Goal: Check status: Check status

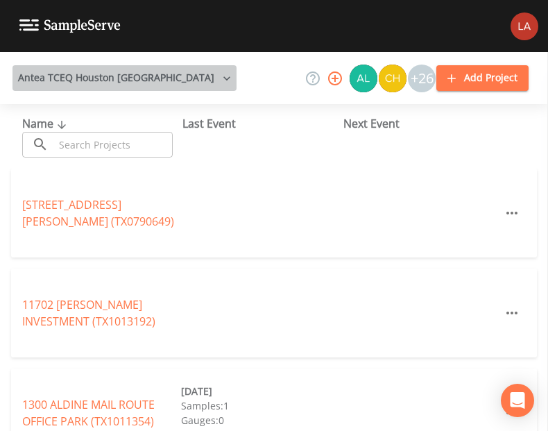
click at [165, 76] on button "Antea TCEQ Houston [GEOGRAPHIC_DATA]" at bounding box center [124, 78] width 224 height 26
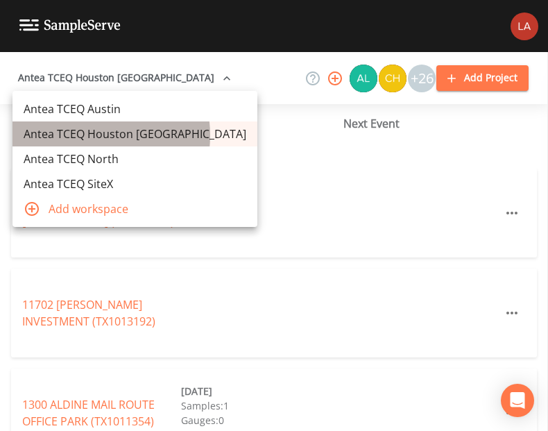
click at [87, 135] on link "Antea TCEQ Houston [GEOGRAPHIC_DATA]" at bounding box center [134, 133] width 245 height 25
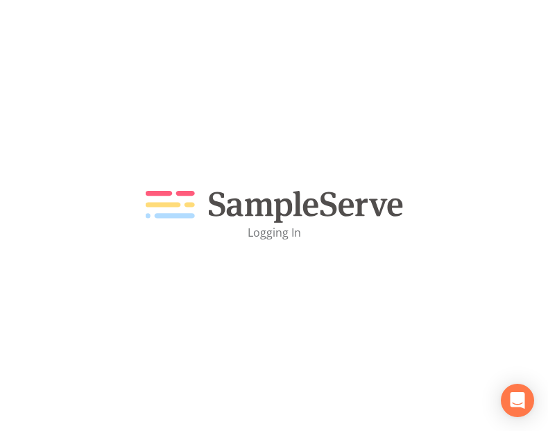
drag, startPoint x: 0, startPoint y: 0, endPoint x: 159, endPoint y: 159, distance: 224.6
click at [159, 159] on div "Logging In" at bounding box center [274, 215] width 548 height 431
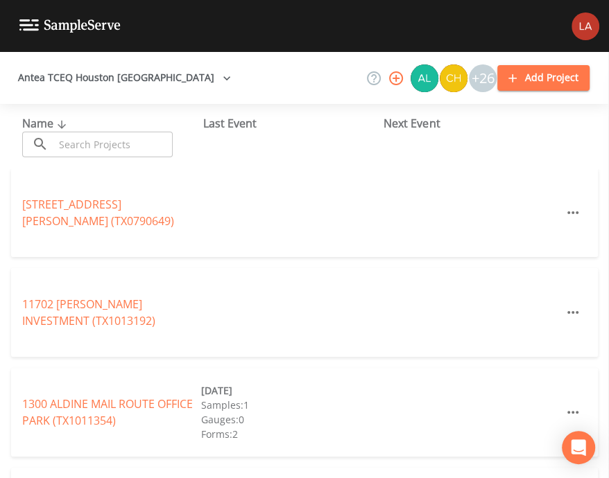
click at [101, 140] on input "text" at bounding box center [113, 145] width 119 height 26
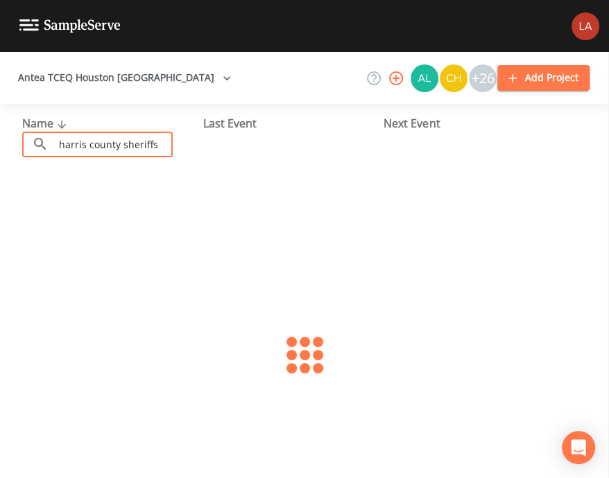
type input "harris county sheriffs"
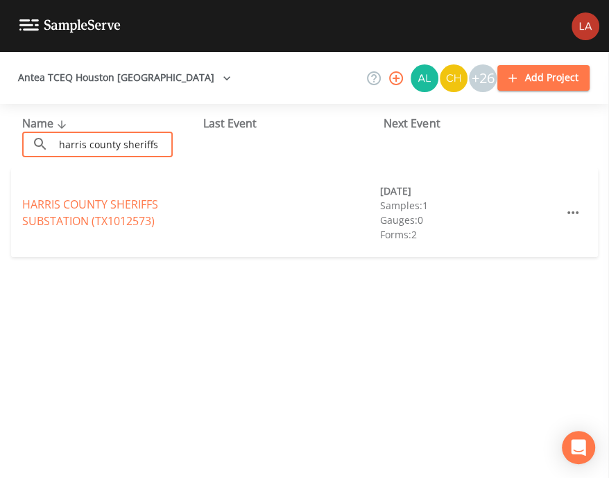
click at [112, 211] on div "HARRIS COUNTY SHERIFFS SUBSTATION (TX1012573)" at bounding box center [111, 212] width 179 height 33
click at [110, 225] on link "HARRIS COUNTY SHERIFFS SUBSTATION (TX1012573)" at bounding box center [90, 213] width 136 height 32
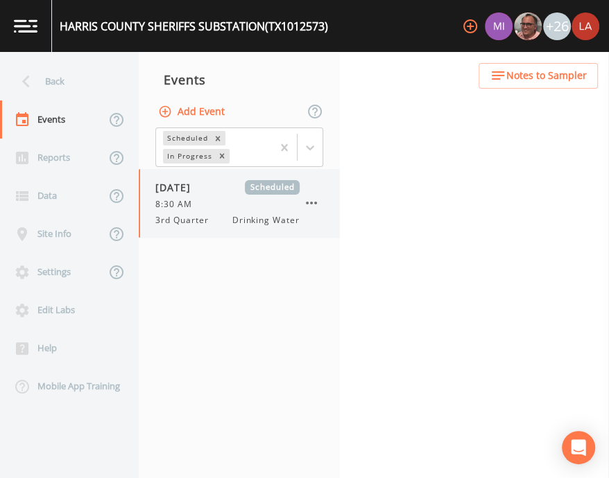
click at [259, 221] on span "Drinking Water" at bounding box center [265, 220] width 67 height 12
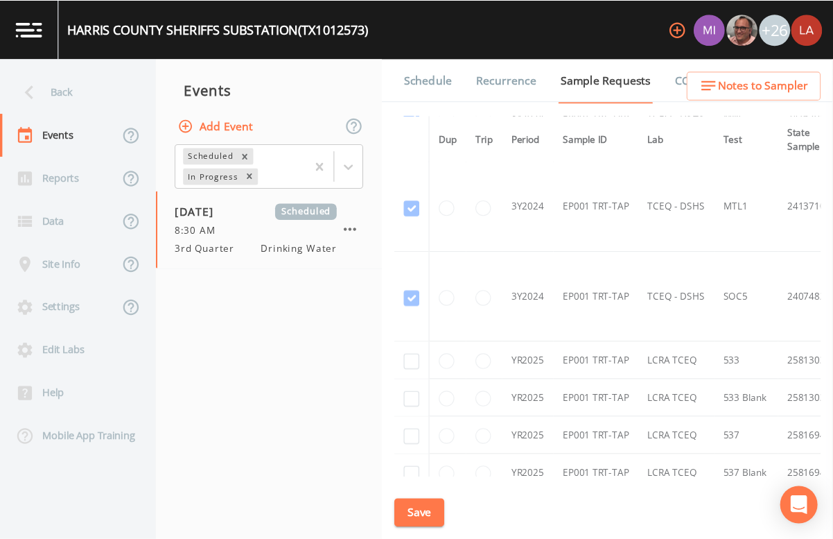
scroll to position [308, 0]
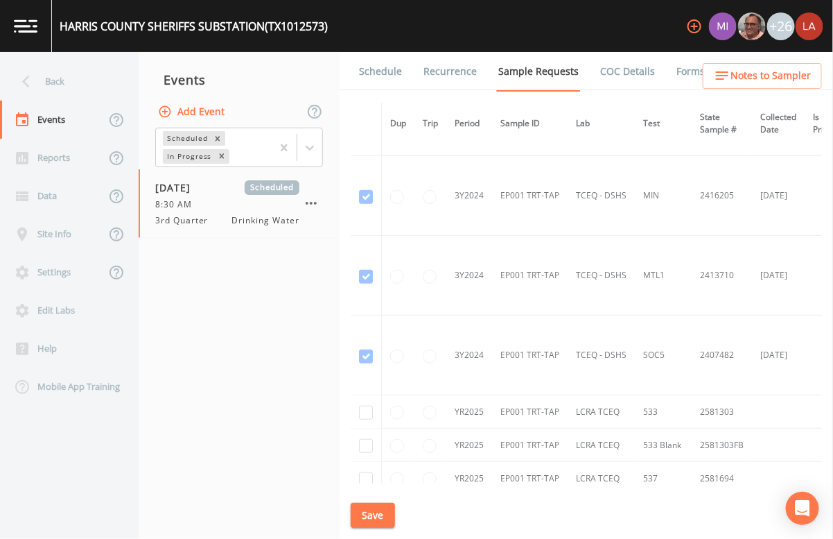
drag, startPoint x: 677, startPoint y: 6, endPoint x: 293, endPoint y: 341, distance: 509.6
click at [269, 340] on nav "Events Add Event Scheduled In Progress 09/25/2025 Scheduled 8:30 AM 3rd Quarter…" at bounding box center [239, 295] width 201 height 487
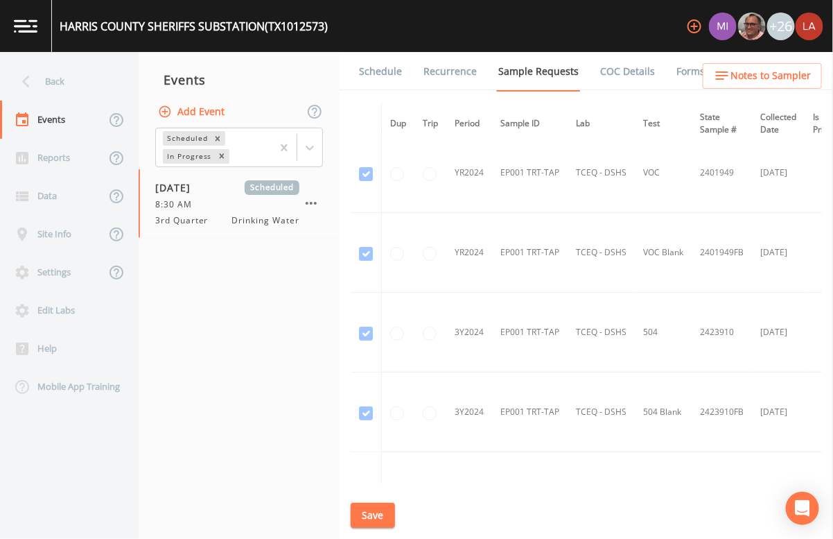
scroll to position [0, 0]
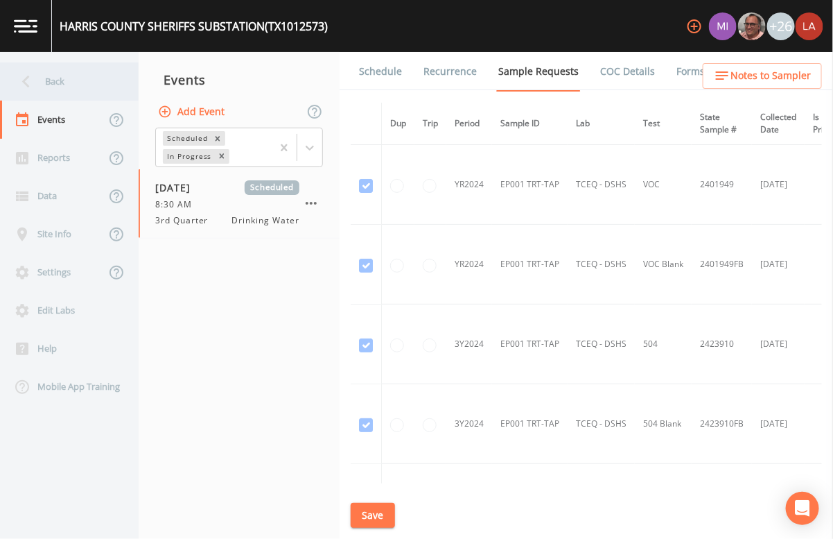
click at [45, 81] on div "Back" at bounding box center [62, 81] width 125 height 38
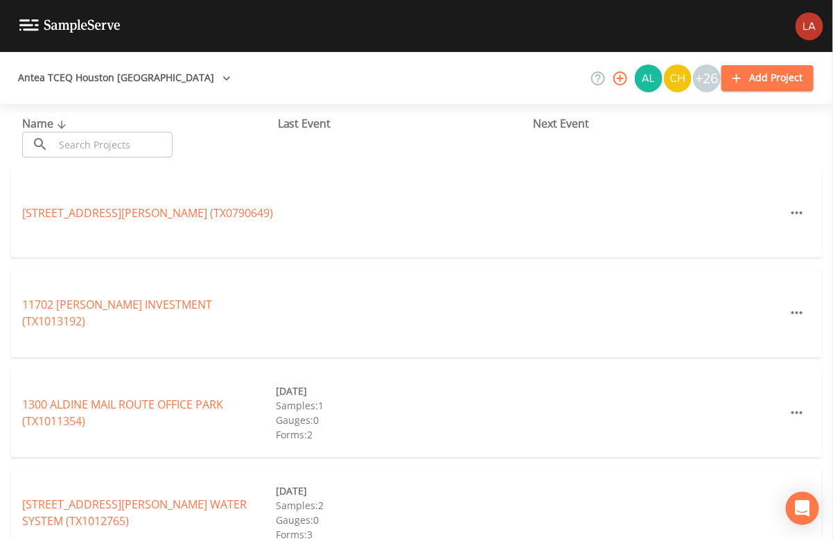
click at [106, 146] on input "text" at bounding box center [113, 145] width 119 height 26
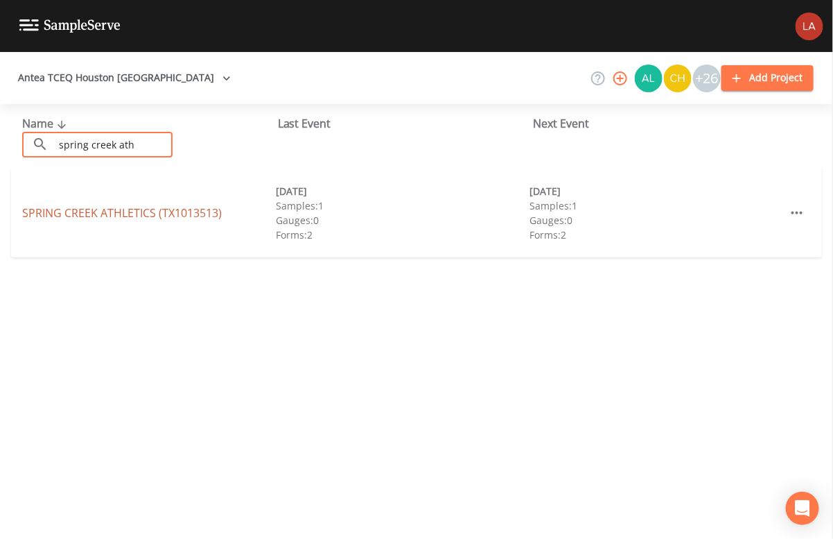
type input "spring creek ath"
click at [138, 209] on link "SPRING CREEK ATHLETICS (TX1013513)" at bounding box center [122, 212] width 200 height 15
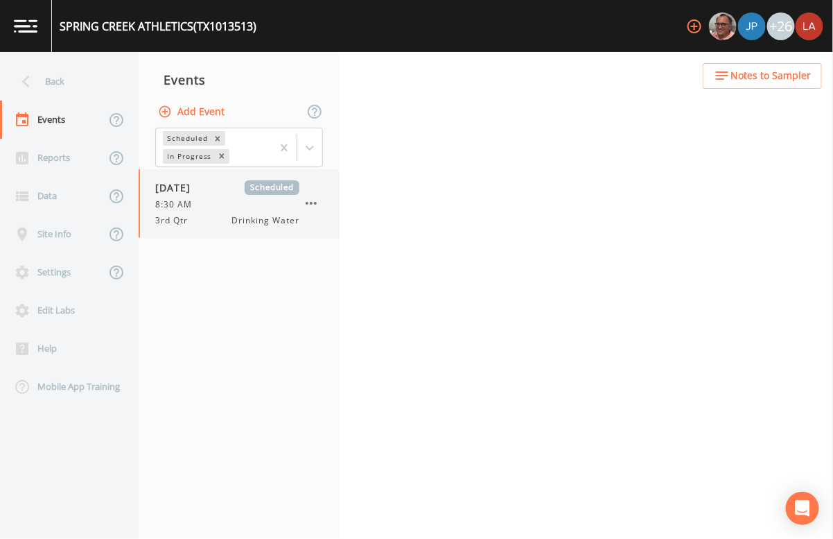
click at [229, 221] on div "3rd Qtr Drinking Water" at bounding box center [227, 220] width 144 height 12
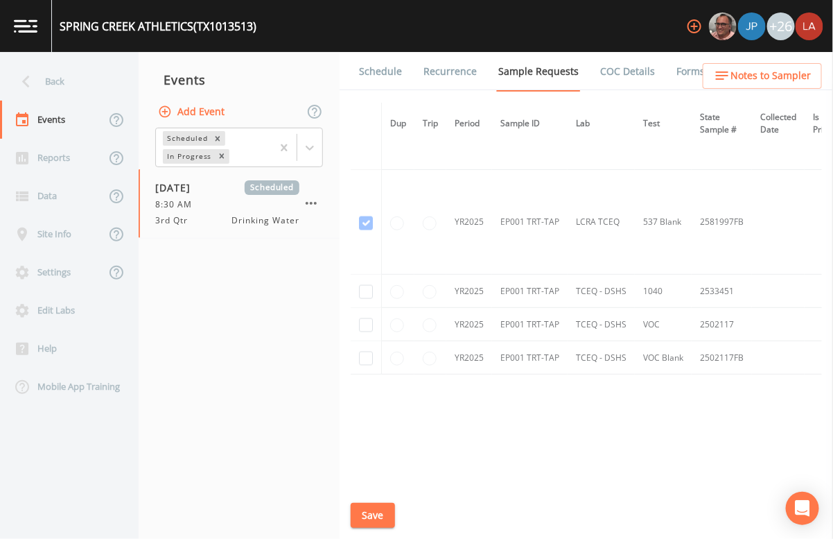
scroll to position [646, 0]
click at [50, 89] on div "Back" at bounding box center [62, 81] width 125 height 38
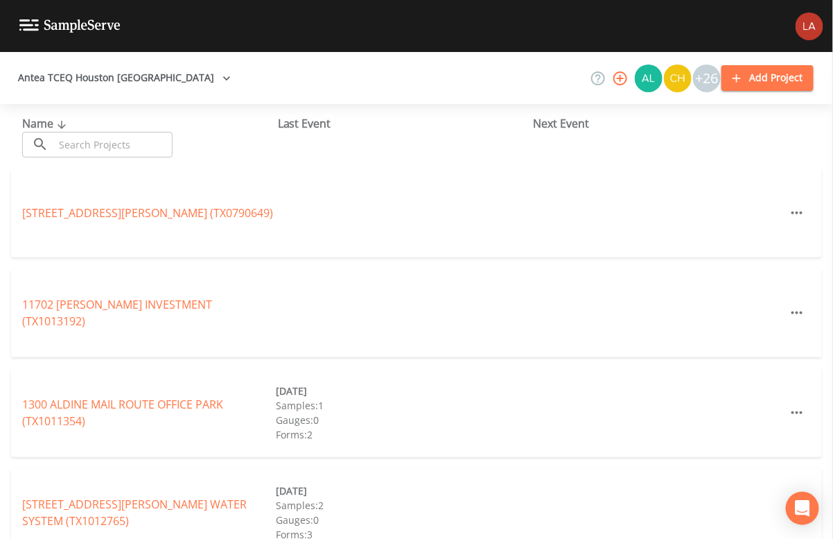
click at [103, 144] on input "text" at bounding box center [113, 145] width 119 height 26
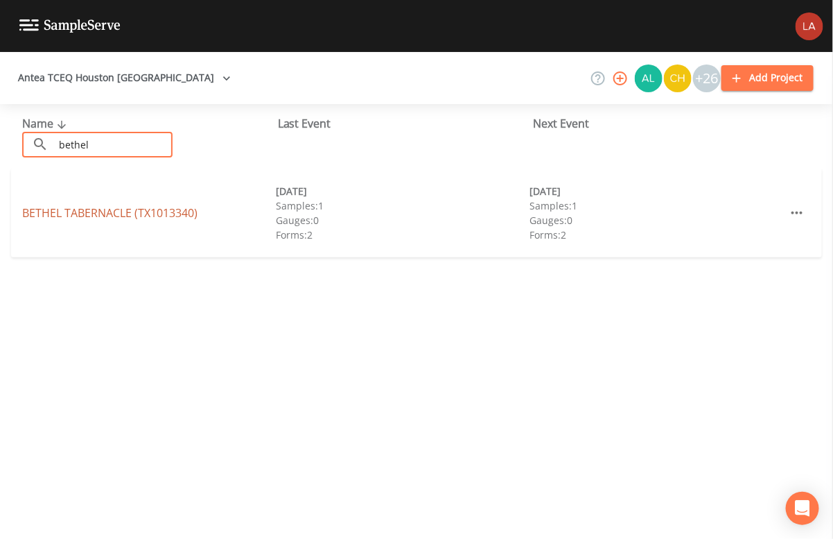
type input "bethel"
click at [72, 220] on link "BETHEL TABERNACLE (TX1013340)" at bounding box center [109, 212] width 175 height 15
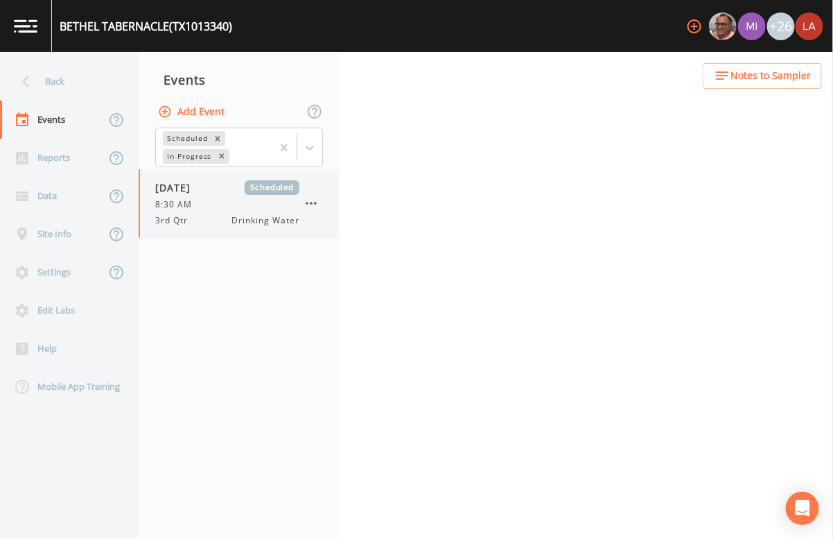
click at [211, 200] on div "8:30 AM" at bounding box center [227, 204] width 144 height 12
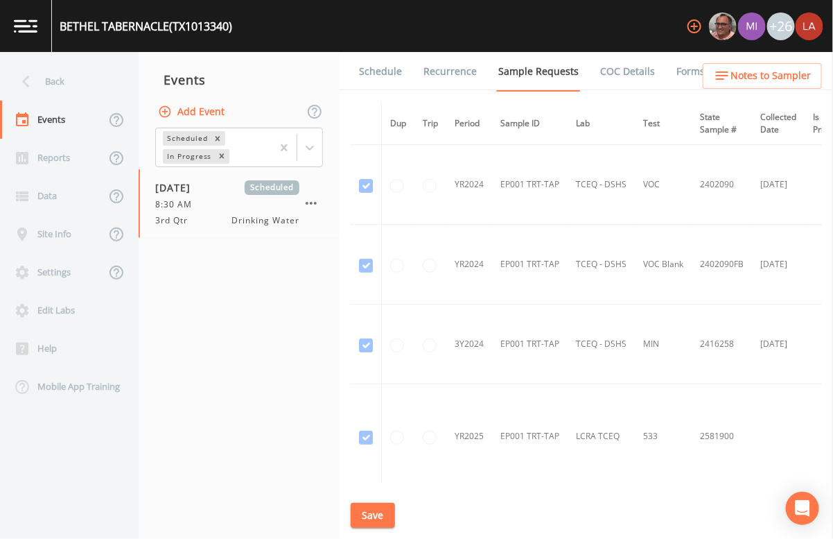
click at [386, 75] on link "Schedule" at bounding box center [380, 71] width 47 height 39
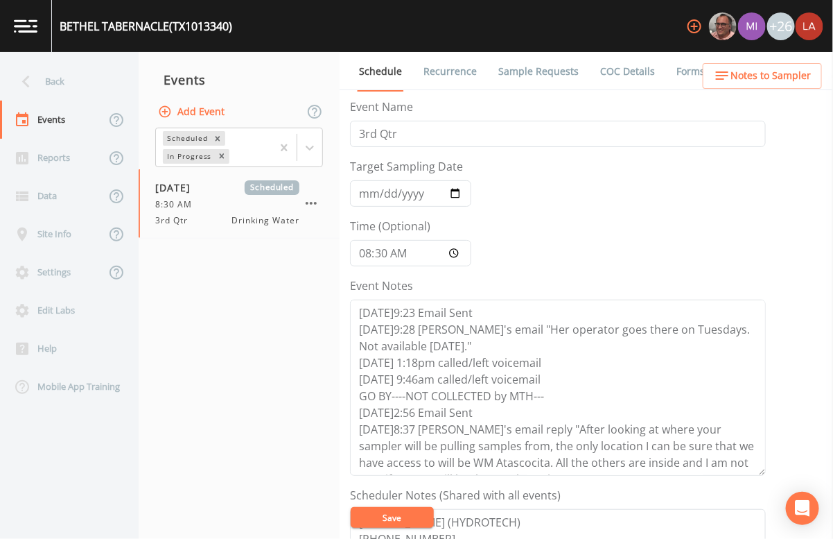
click at [510, 71] on link "Sample Requests" at bounding box center [538, 71] width 85 height 39
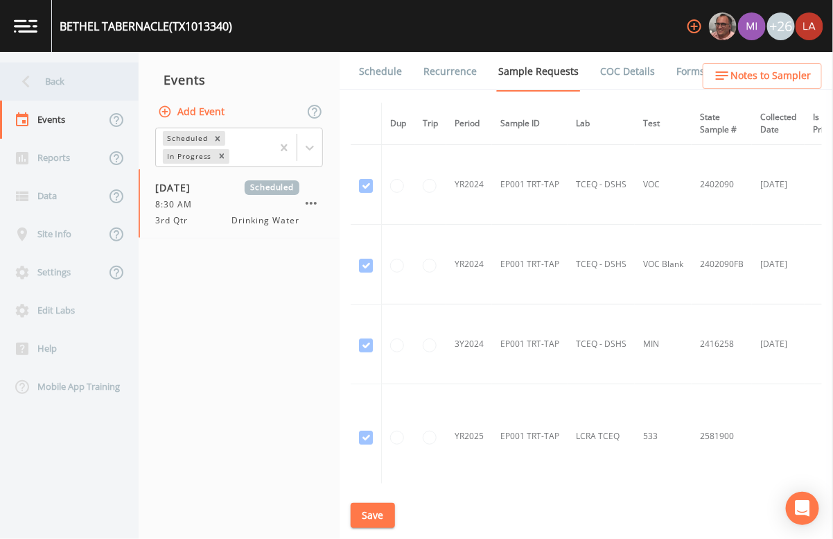
click at [62, 74] on div "Back" at bounding box center [62, 81] width 125 height 38
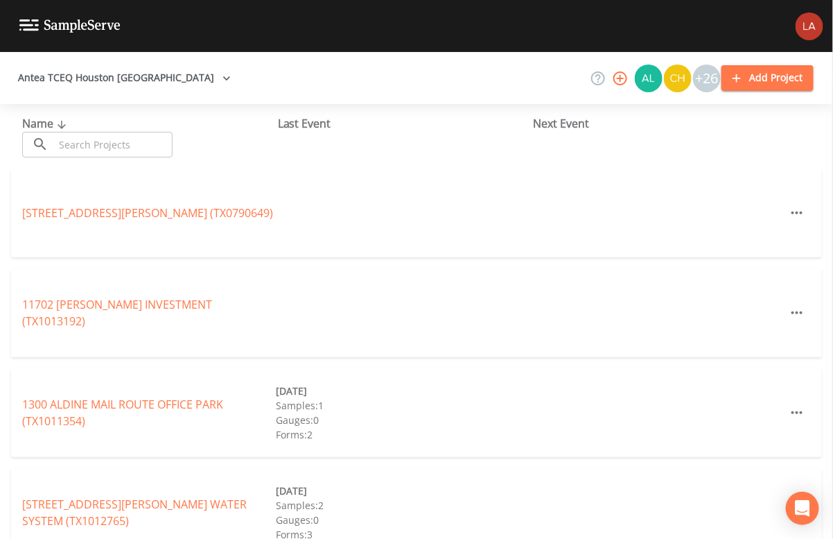
click at [111, 147] on input "text" at bounding box center [113, 145] width 119 height 26
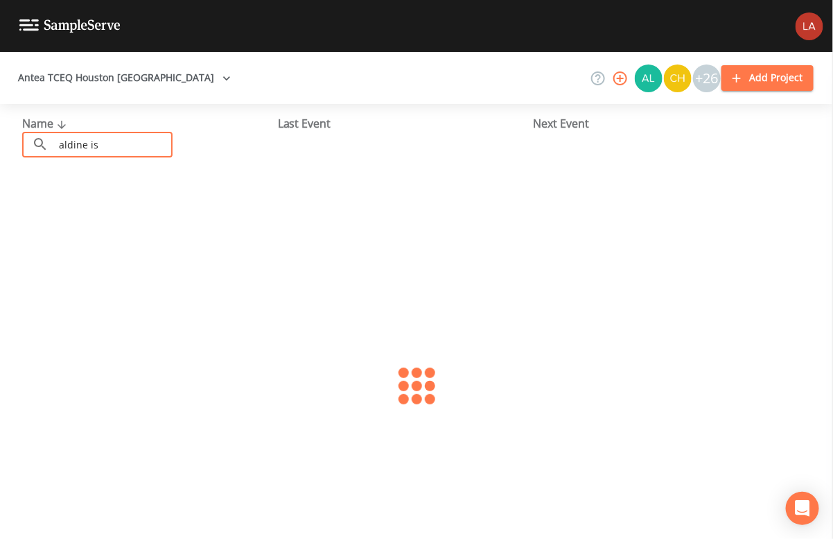
type input "aldine isd"
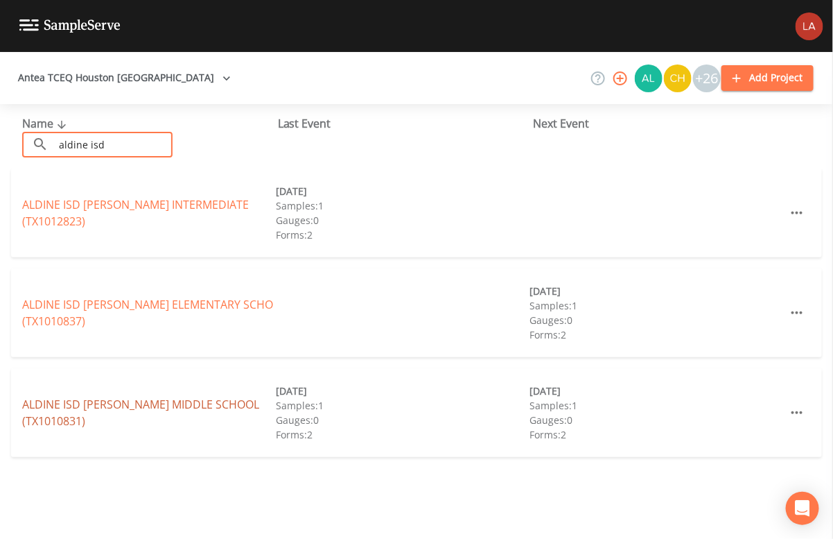
click at [66, 401] on link "ALDINE ISD MATTIE A TEAGUE MIDDLE SCHOOL (TX1010831)" at bounding box center [140, 413] width 237 height 32
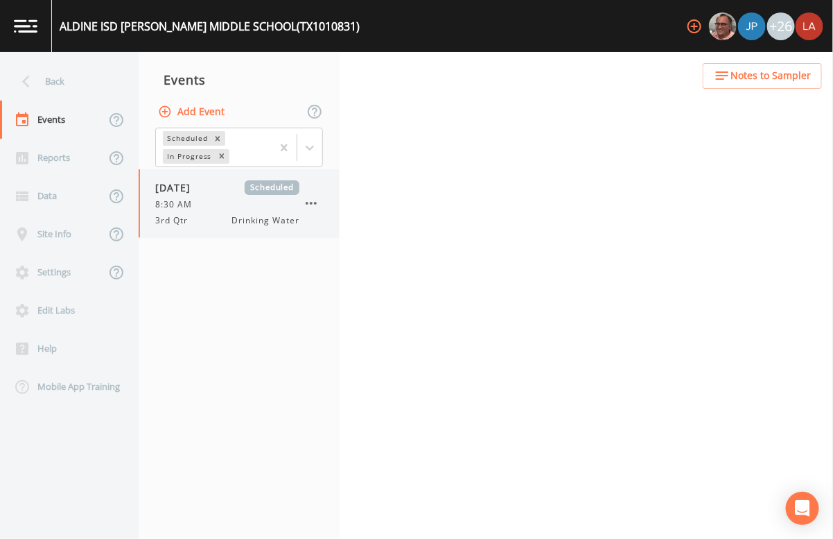
click at [239, 209] on div "8:30 AM" at bounding box center [227, 204] width 144 height 12
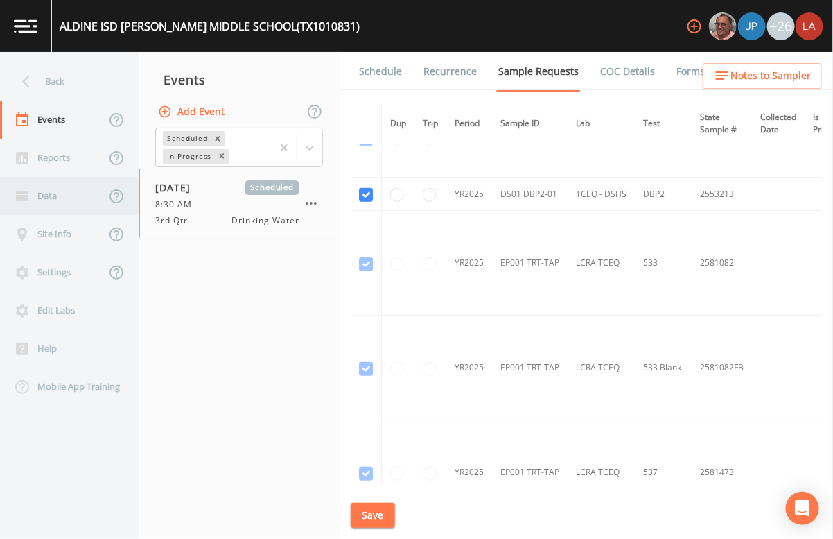
scroll to position [278, 0]
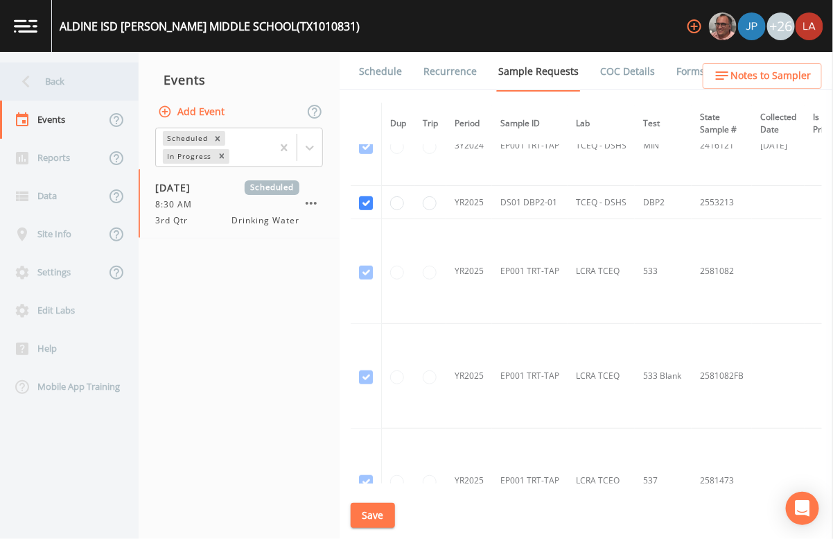
click at [52, 71] on div "Back" at bounding box center [62, 81] width 125 height 38
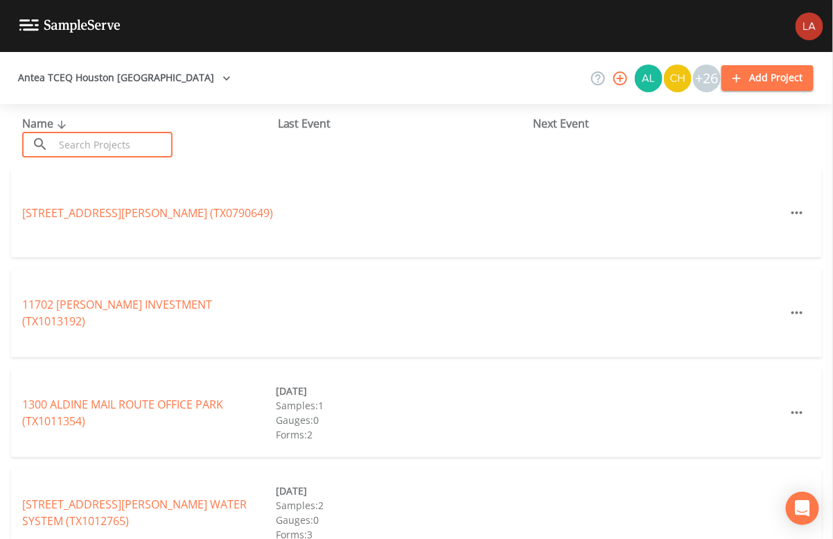
click at [106, 149] on input "text" at bounding box center [113, 145] width 119 height 26
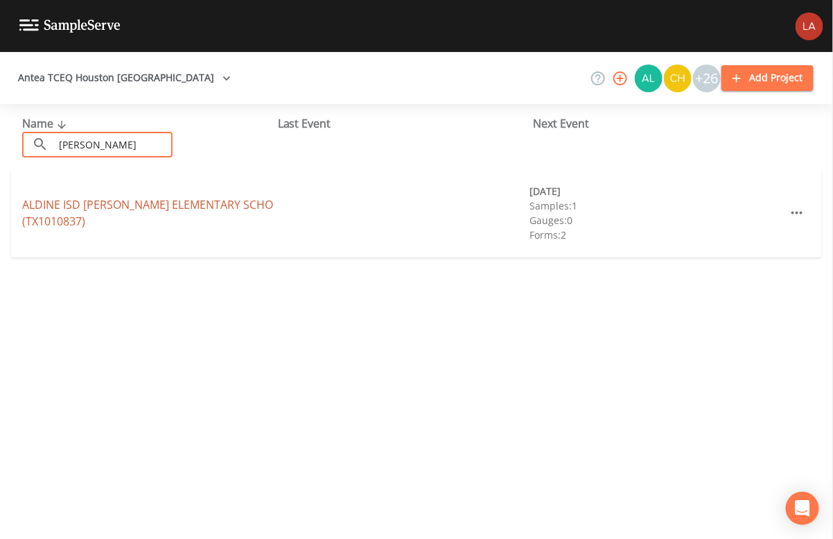
type input "grace raymond"
click at [100, 218] on link "ALDINE ISD GRACE RAYMOND ELEMENTARY SCHO (TX1010837)" at bounding box center [147, 213] width 251 height 32
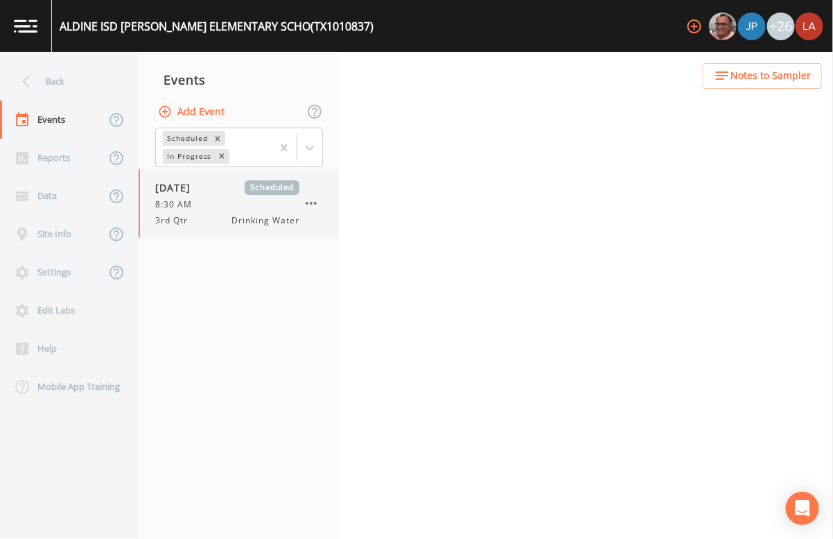
click at [232, 196] on div "09/25/2025 Scheduled 8:30 AM 3rd Qtr Drinking Water" at bounding box center [227, 203] width 144 height 46
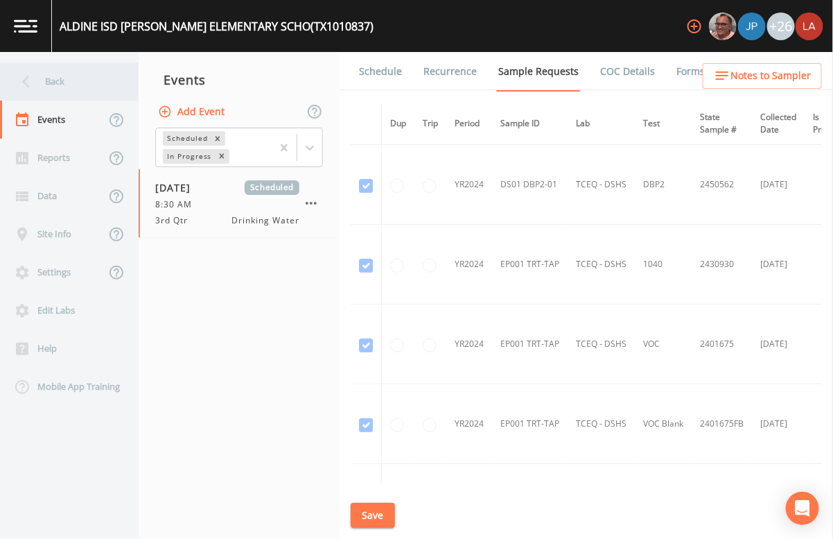
click at [35, 83] on icon at bounding box center [26, 81] width 24 height 24
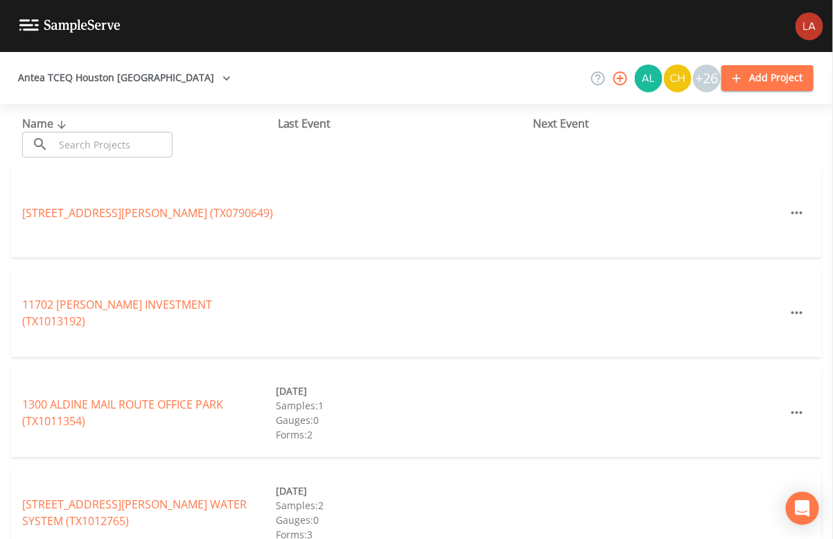
click at [116, 142] on input "text" at bounding box center [113, 145] width 119 height 26
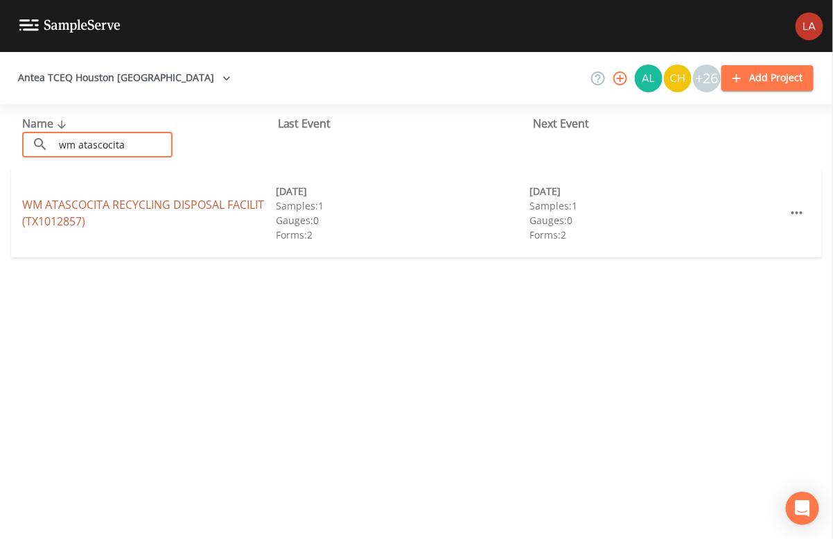
type input "wm atascocita"
click at [218, 205] on link "WM ATASCOCITA RECYCLING DISPOSAL FACILIT (TX1012857)" at bounding box center [143, 213] width 242 height 32
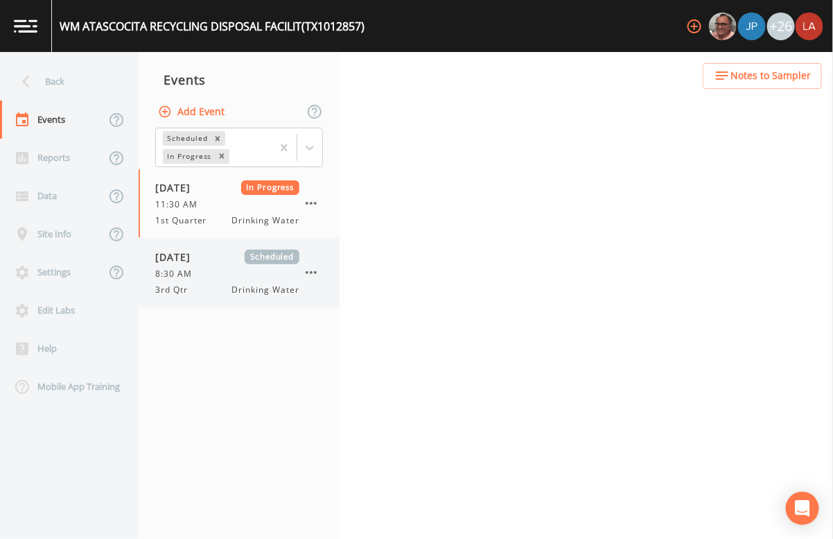
click at [166, 246] on div "09/25/2025 Scheduled 8:30 AM 3rd Qtr Drinking Water" at bounding box center [239, 273] width 201 height 69
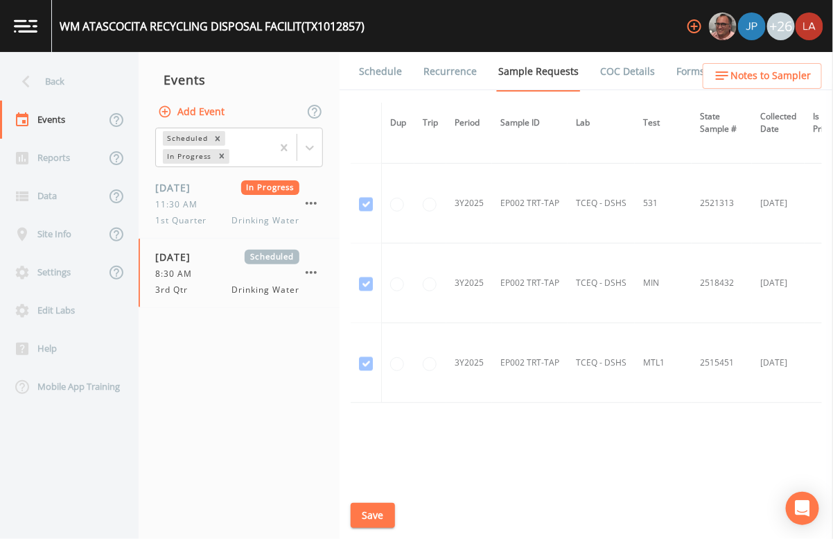
scroll to position [867, 0]
click at [53, 86] on div "Back" at bounding box center [62, 81] width 125 height 38
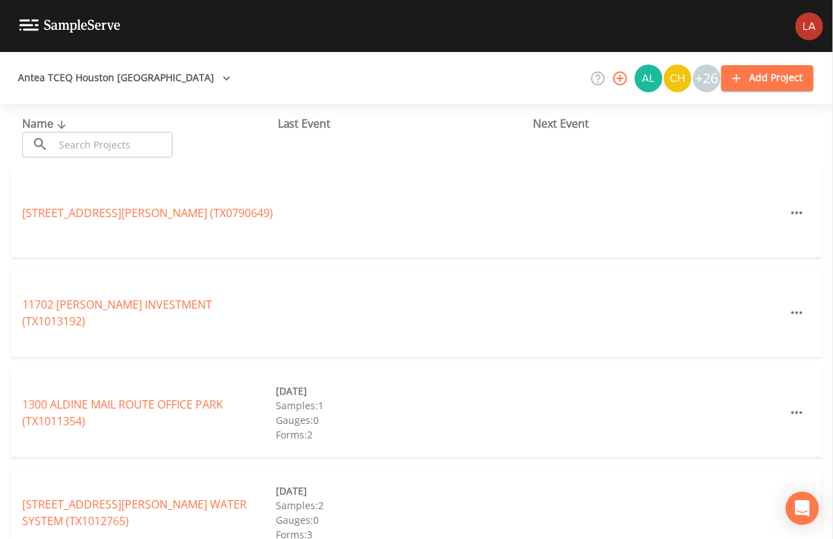
click at [123, 144] on input "text" at bounding box center [113, 145] width 119 height 26
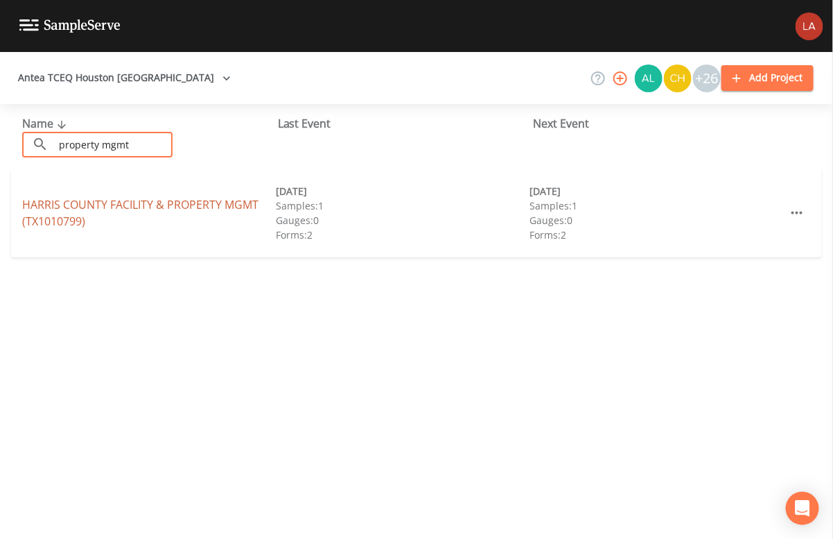
type input "property mgmt"
click at [242, 205] on link "HARRIS COUNTY FACILITY & PROPERTY MGMT (TX1010799)" at bounding box center [140, 213] width 236 height 32
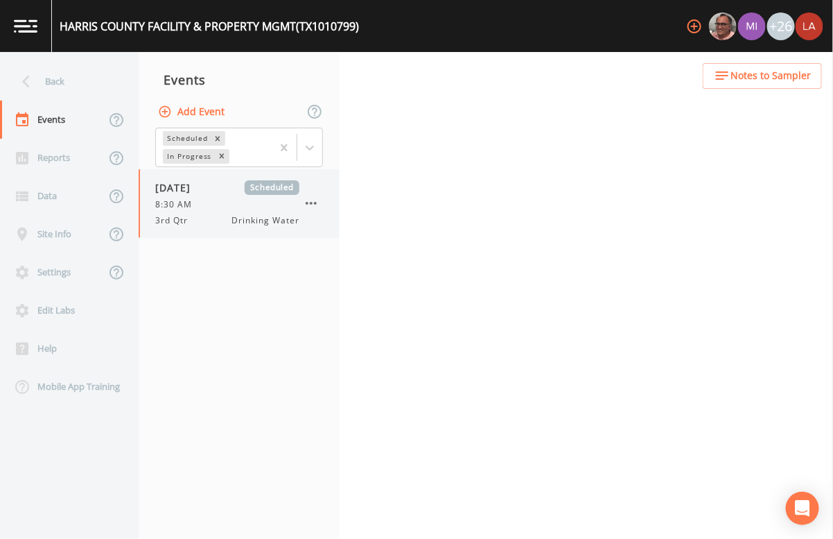
click at [219, 218] on div "3rd Qtr Drinking Water" at bounding box center [227, 220] width 144 height 12
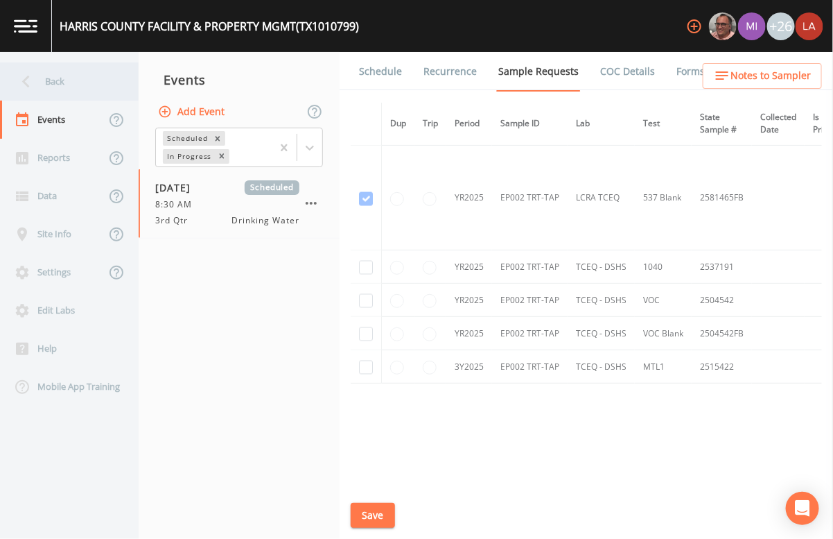
scroll to position [759, 0]
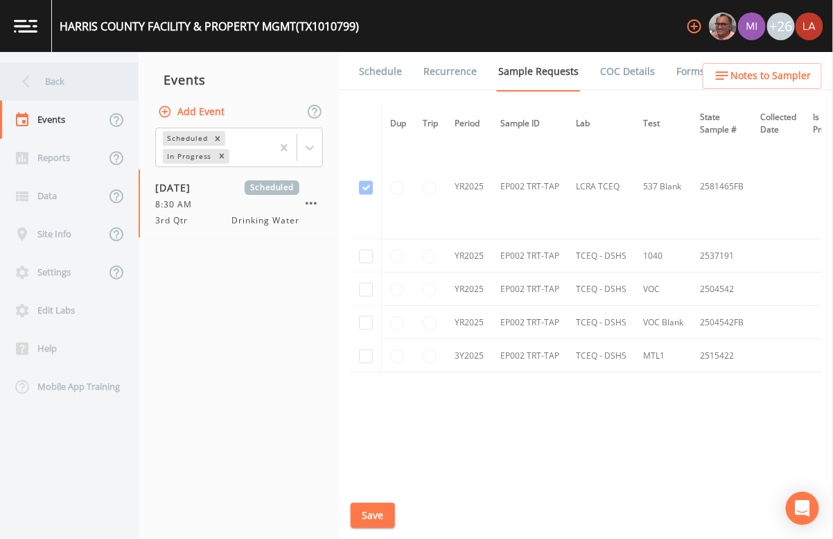
click at [14, 87] on icon at bounding box center [26, 81] width 24 height 24
